Goal: Navigation & Orientation: Understand site structure

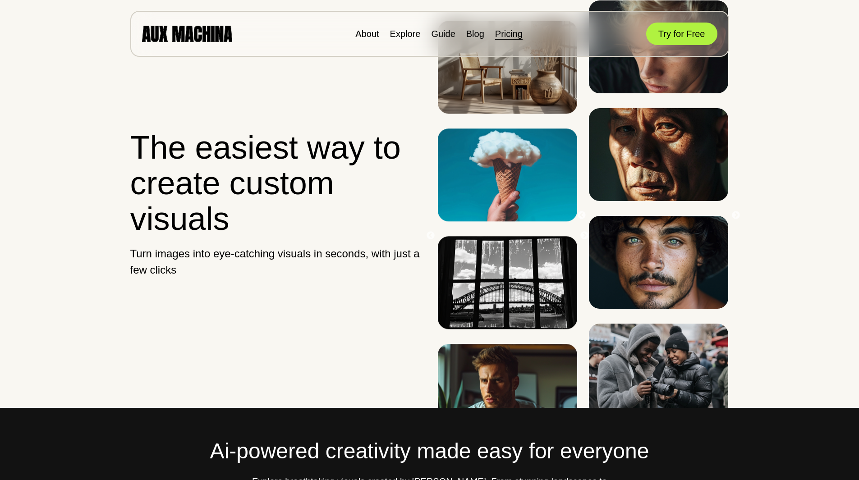
click at [518, 36] on link "Pricing" at bounding box center [509, 34] width 28 height 10
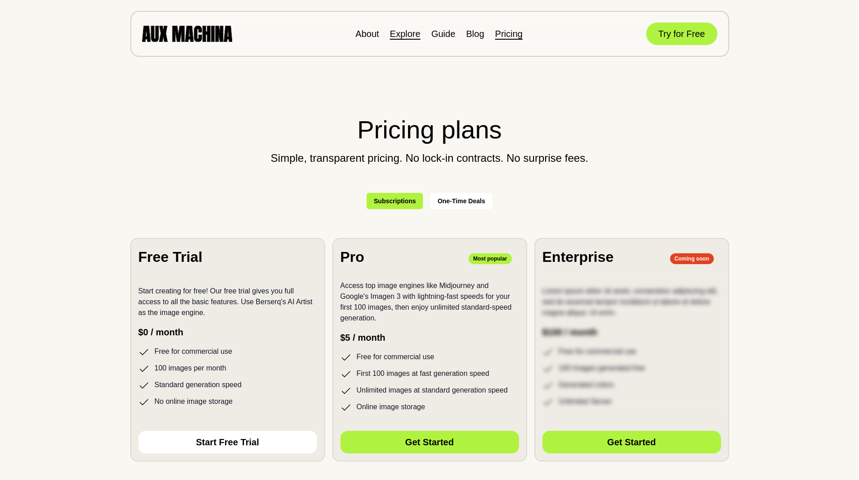
click at [393, 30] on link "Explore" at bounding box center [405, 34] width 31 height 10
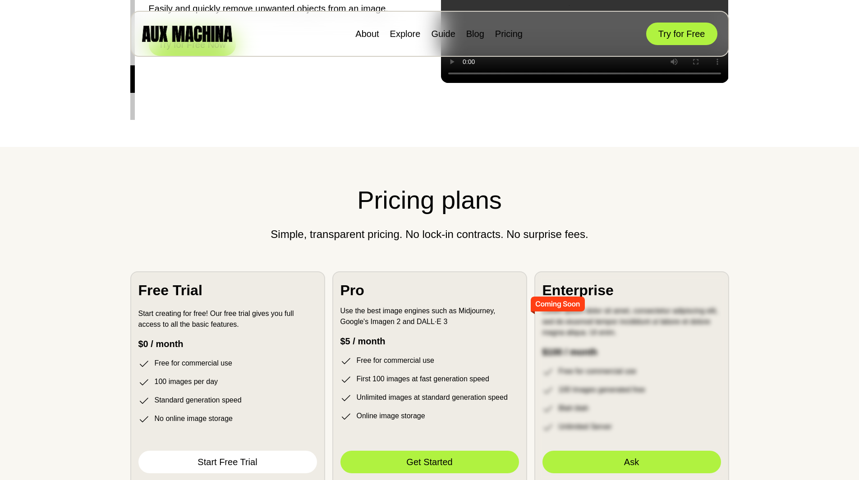
scroll to position [2435, 0]
